Goal: Task Accomplishment & Management: Complete application form

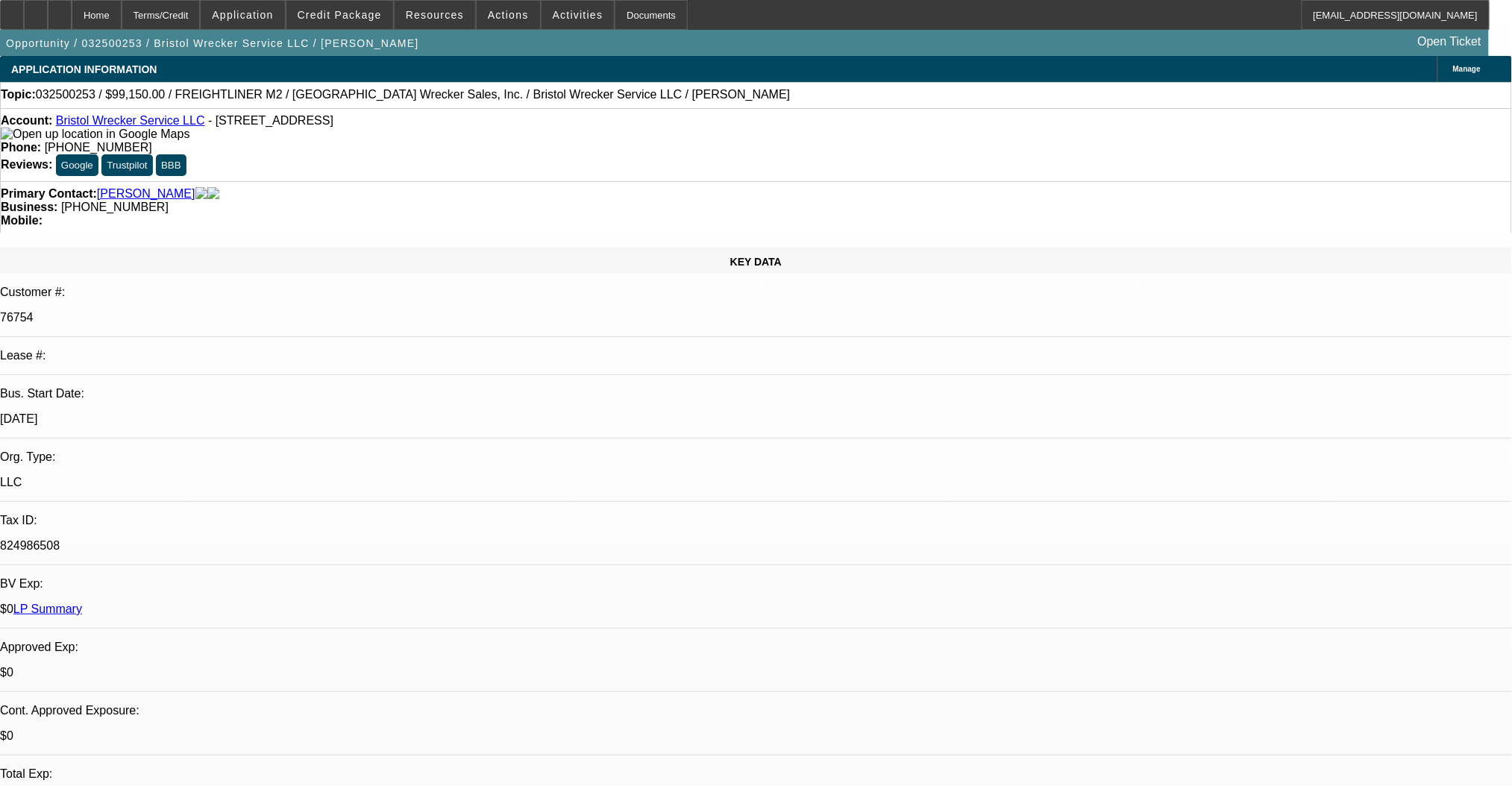
select select "0"
select select "2"
select select "0"
select select "6"
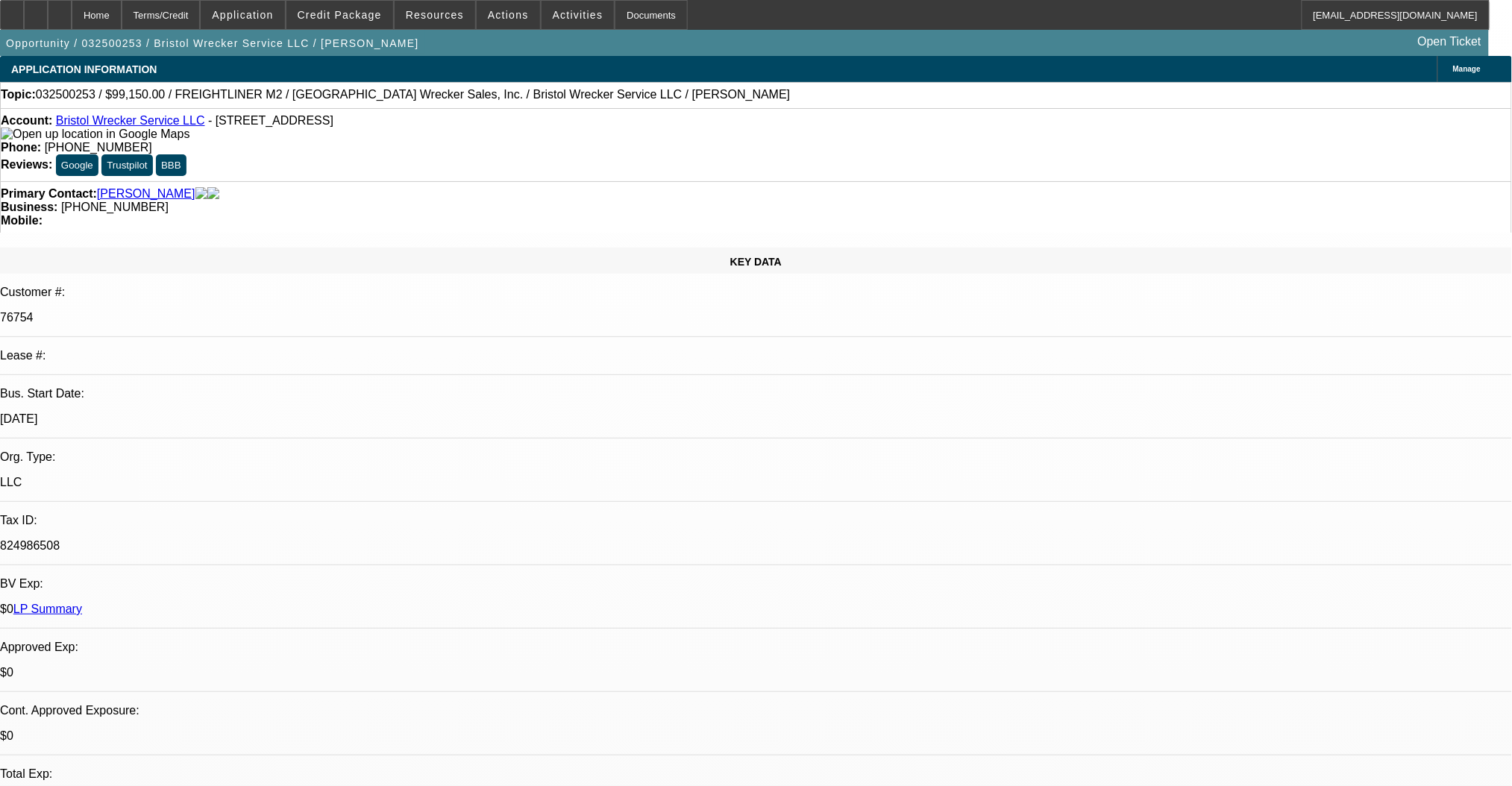
select select "0"
select select "2"
select select "0"
select select "6"
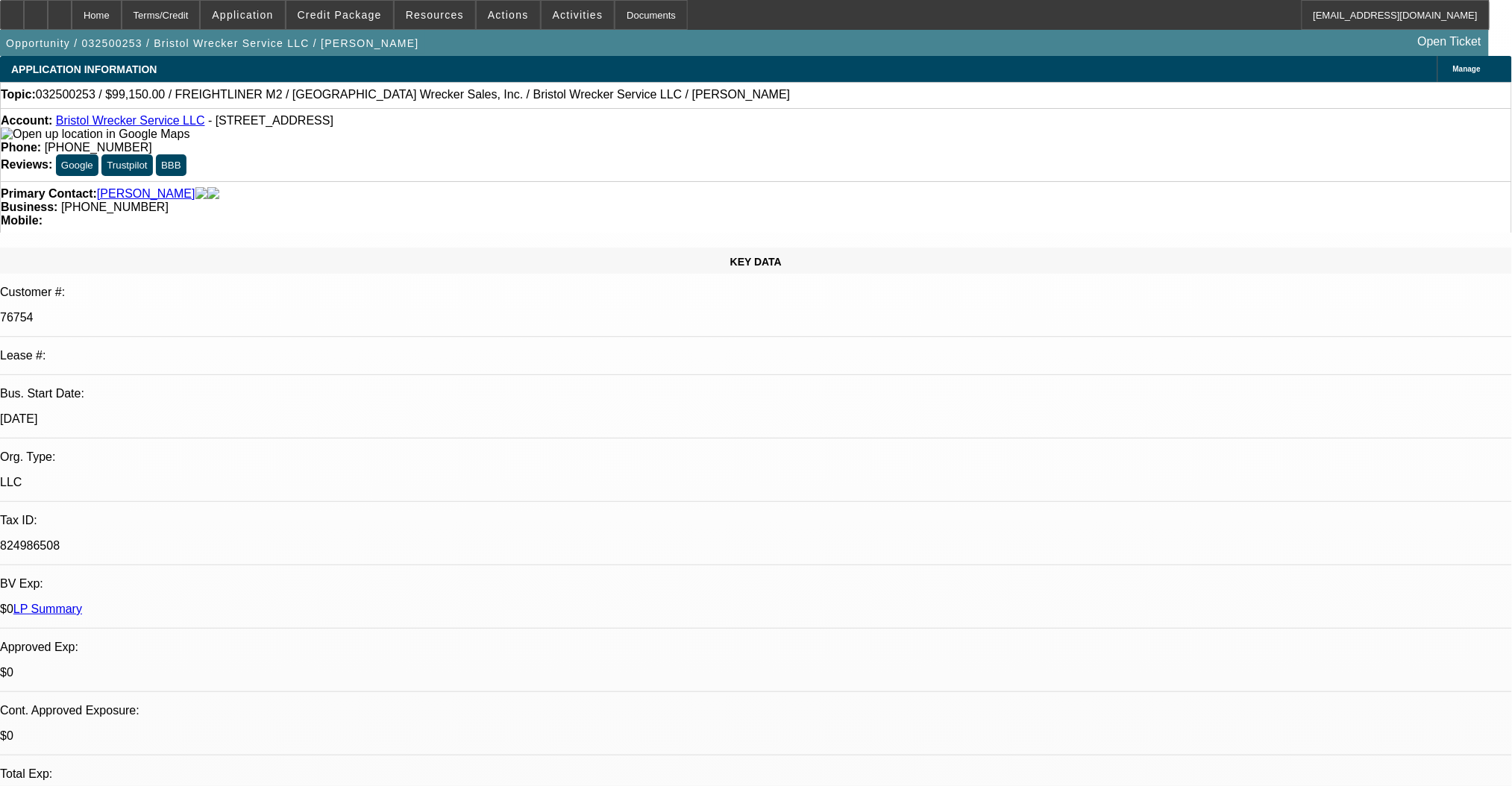
select select "0"
select select "6"
select select "0"
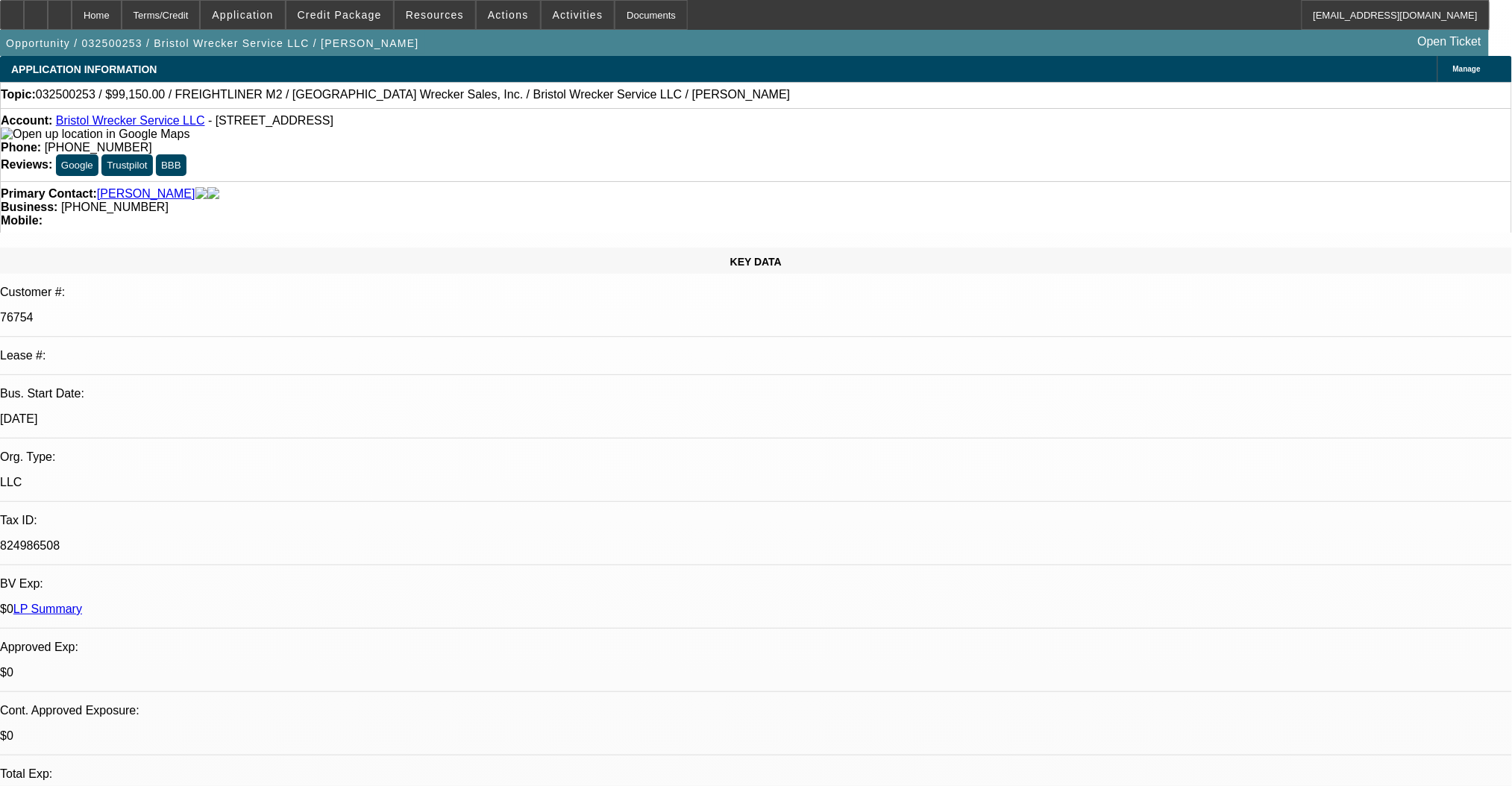
select select "0"
select select "2"
select select "0"
select select "6"
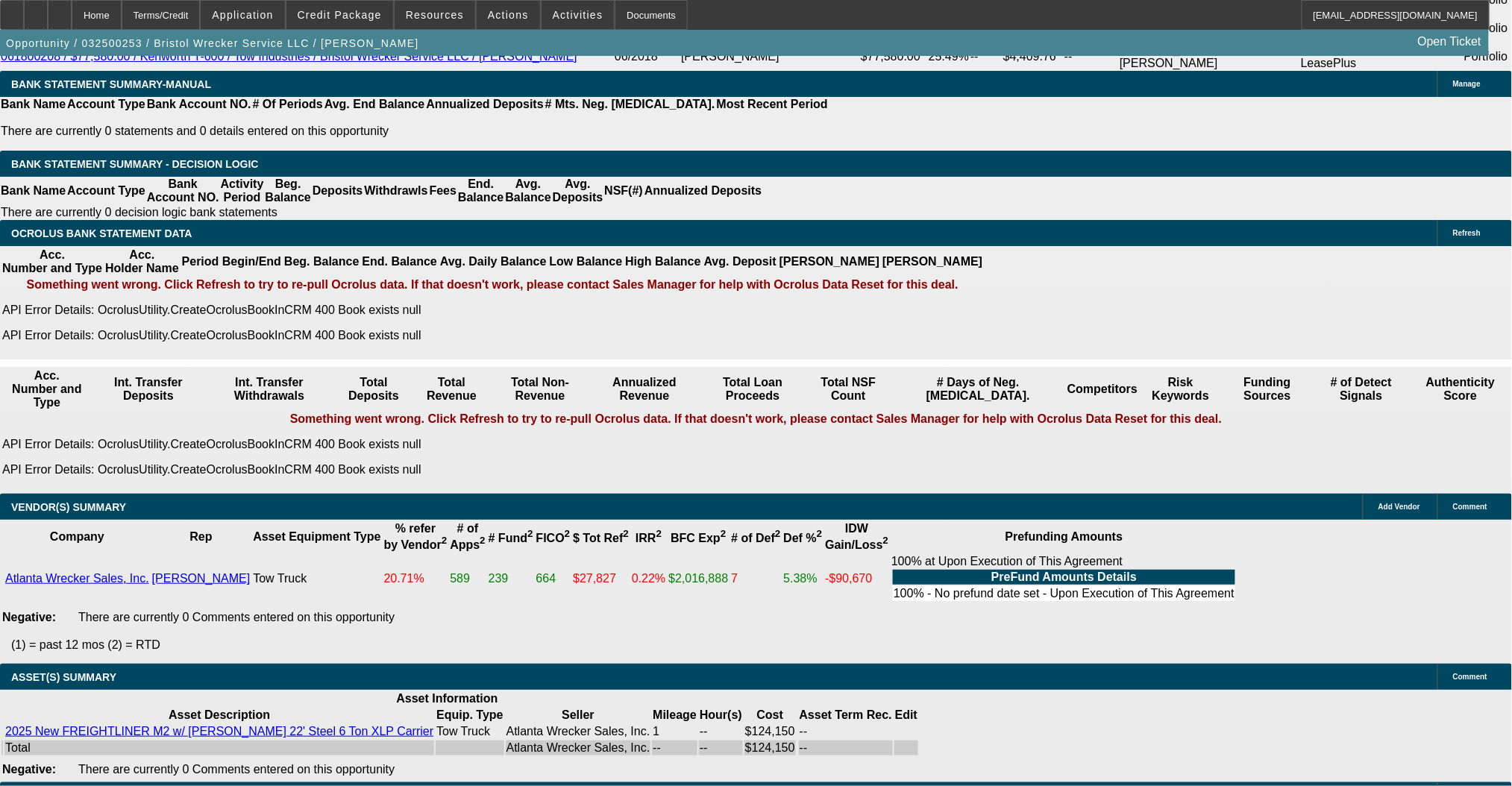
scroll to position [3050, 0]
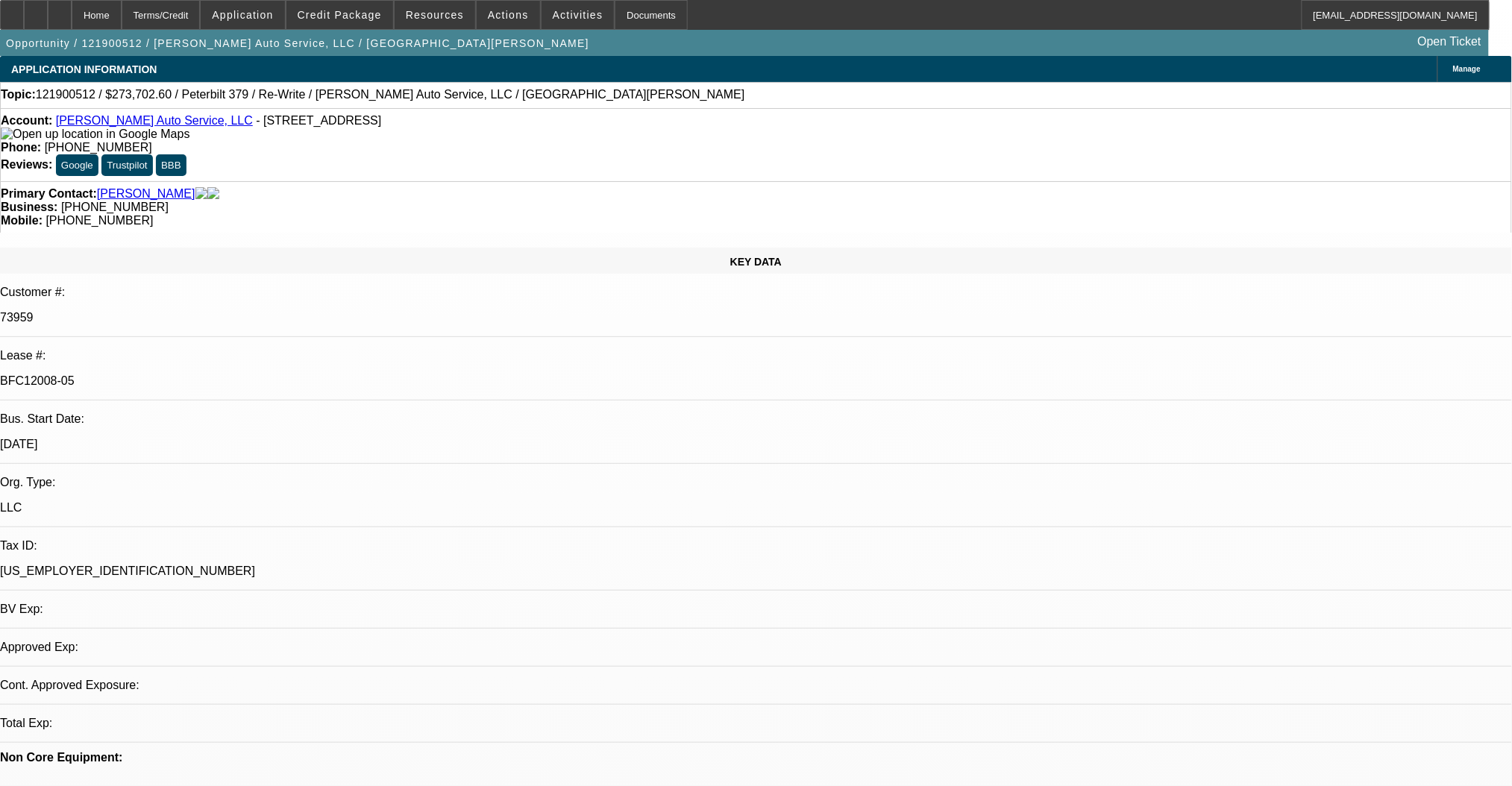
select select "0"
select select "2"
select select "6"
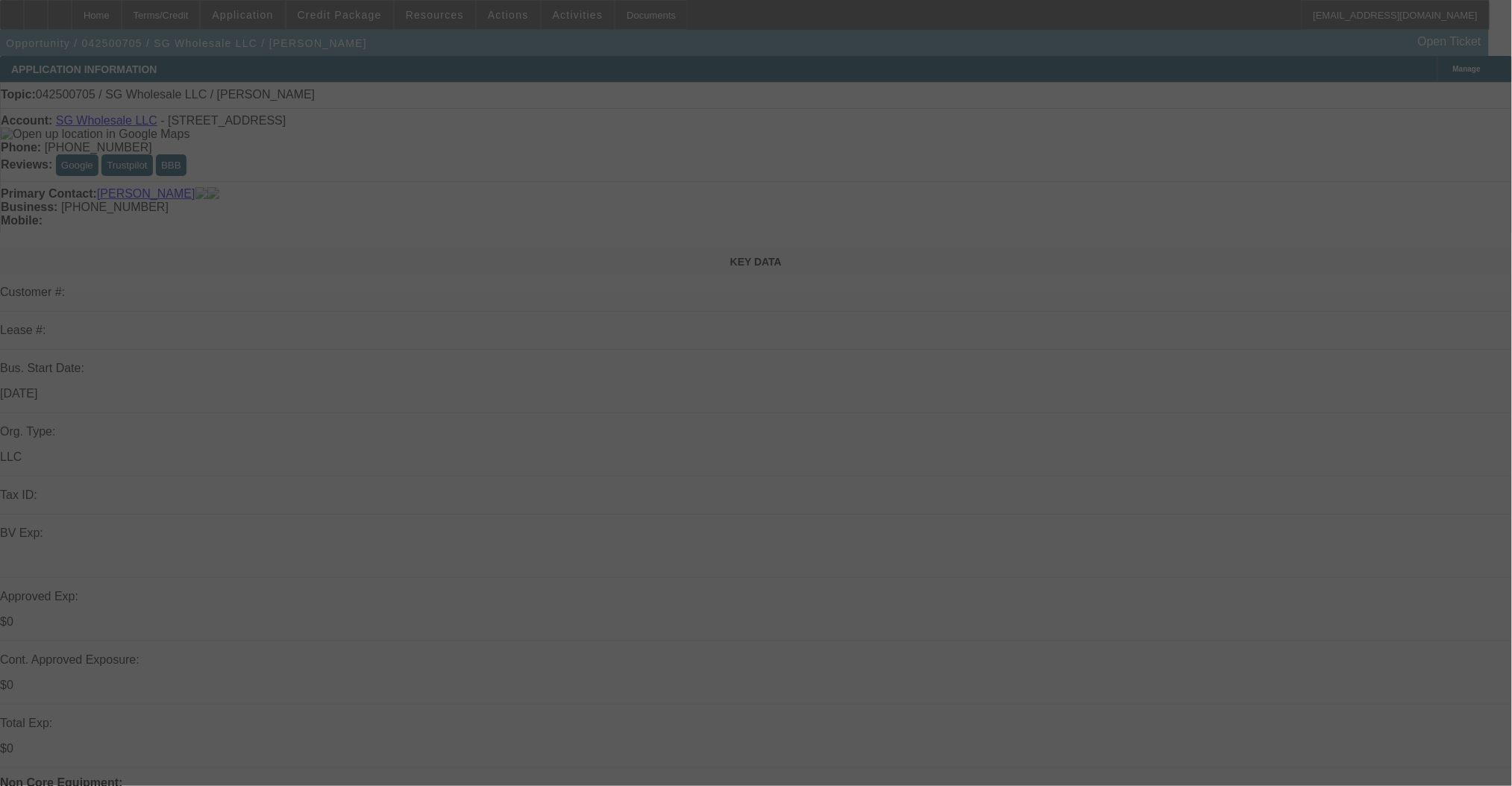
select select "0"
select select "2"
select select "0.1"
select select "4"
